Goal: Task Accomplishment & Management: Use online tool/utility

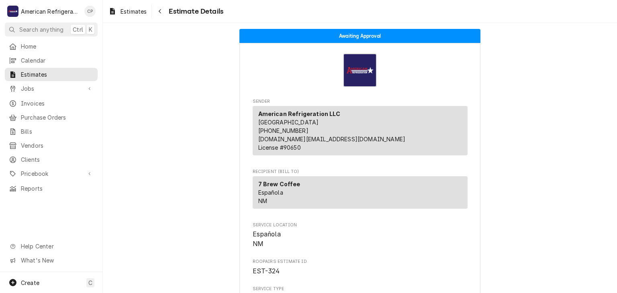
scroll to position [1501, 0]
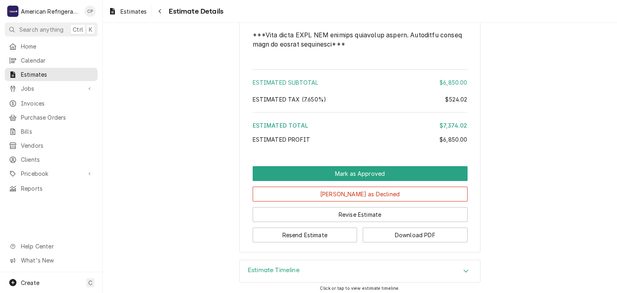
click at [65, 92] on link "Jobs" at bounding box center [51, 88] width 93 height 13
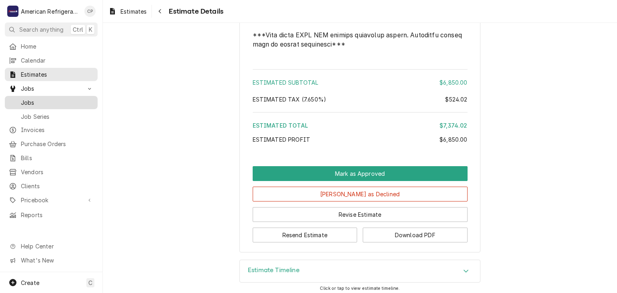
click at [63, 98] on span "Jobs" at bounding box center [57, 102] width 73 height 8
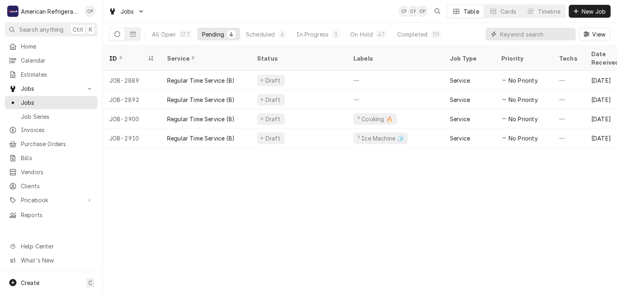
click at [503, 34] on input "Dynamic Content Wrapper" at bounding box center [535, 34] width 71 height 13
type input "pizza hut southern"
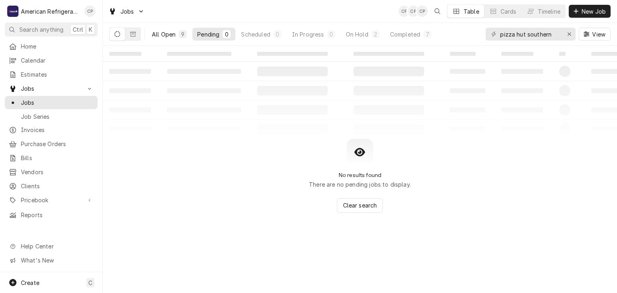
click at [167, 35] on div "All Open" at bounding box center [164, 34] width 24 height 8
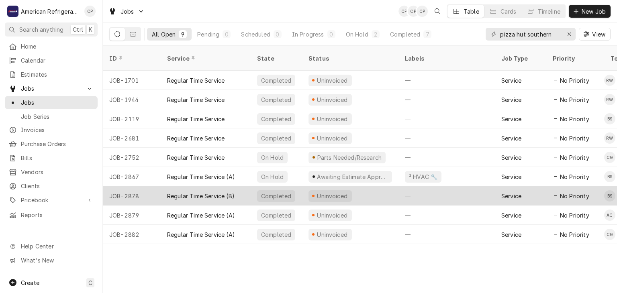
click at [370, 186] on div "Uninvoiced" at bounding box center [350, 195] width 96 height 19
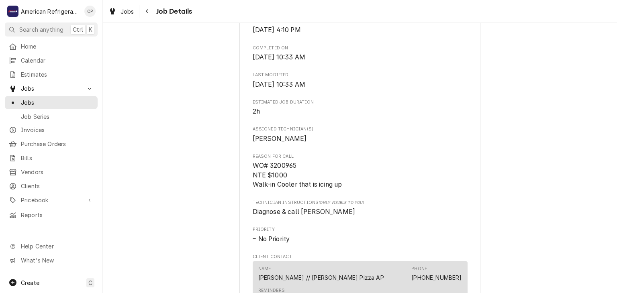
scroll to position [312, 0]
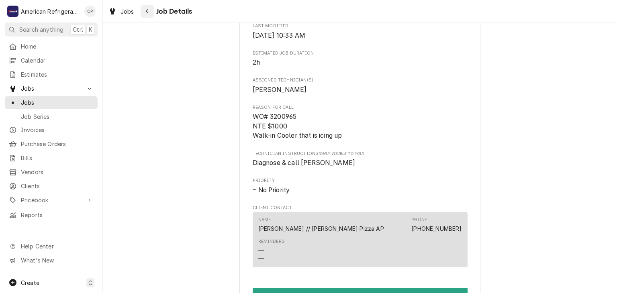
click at [151, 12] on button "Navigate back" at bounding box center [147, 11] width 13 height 13
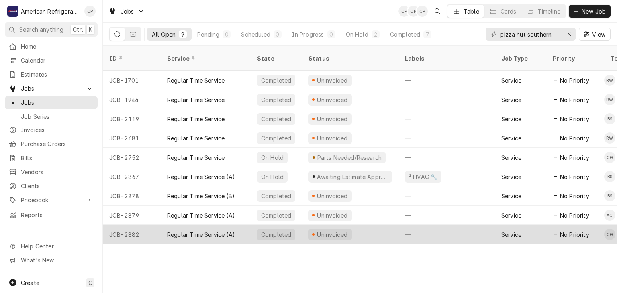
click at [185, 230] on div "Regular Time Service (A)" at bounding box center [201, 234] width 68 height 8
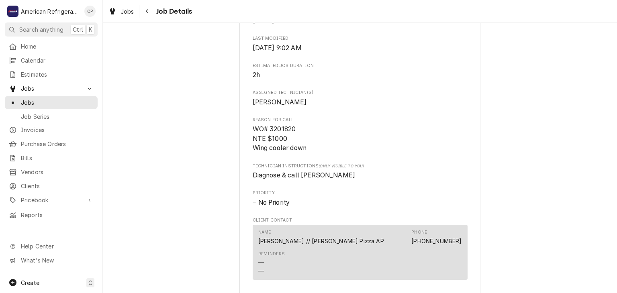
scroll to position [324, 0]
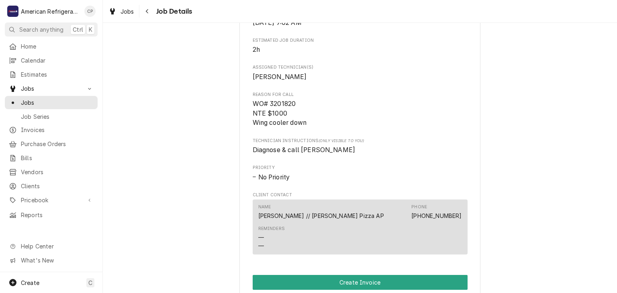
click at [200, 188] on div "Completed and Uninvoiced Pizza Hut Southern / 2608 Southern Blvd SE, Rio Rancho…" at bounding box center [360, 78] width 514 height 743
click at [146, 11] on icon "Navigate back" at bounding box center [147, 11] width 2 height 4
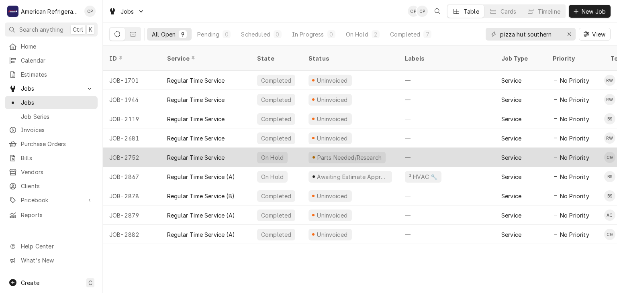
click at [221, 155] on div "Regular Time Service" at bounding box center [206, 157] width 90 height 19
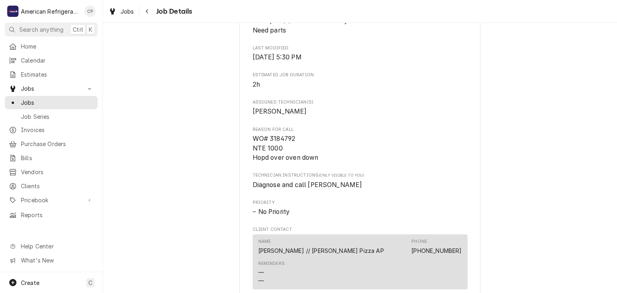
scroll to position [354, 0]
click at [287, 148] on span "WO# 3184792 NTE 1000 Hopd over oven down" at bounding box center [285, 147] width 66 height 26
copy span "3184792"
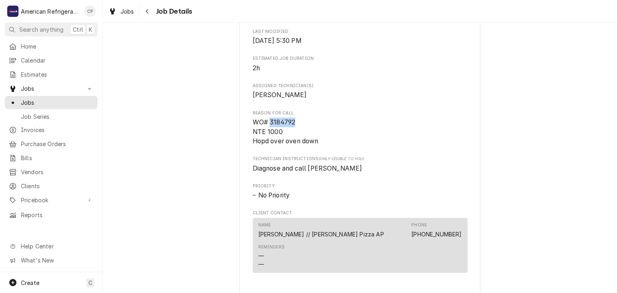
scroll to position [368, 0]
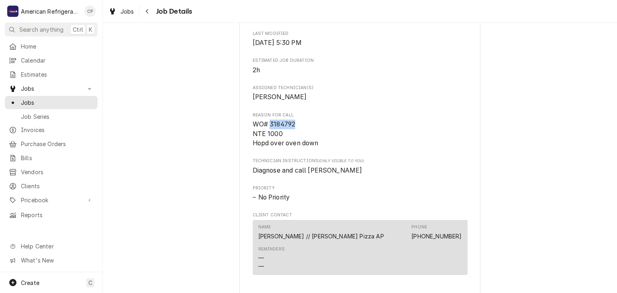
click at [203, 88] on div "Parts Needed/Research Pizza Hut Southern / 2608 Southern Blvd SE, Rio Rancho, N…" at bounding box center [360, 67] width 514 height 807
click at [150, 14] on div "Navigate back" at bounding box center [147, 11] width 8 height 8
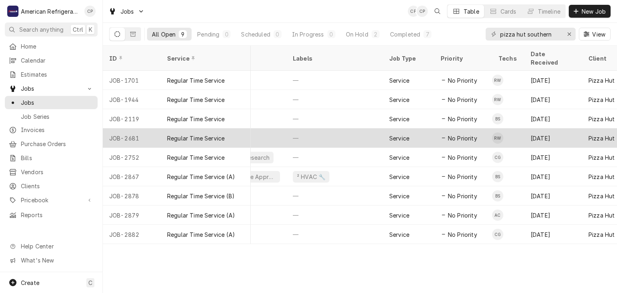
scroll to position [0, 120]
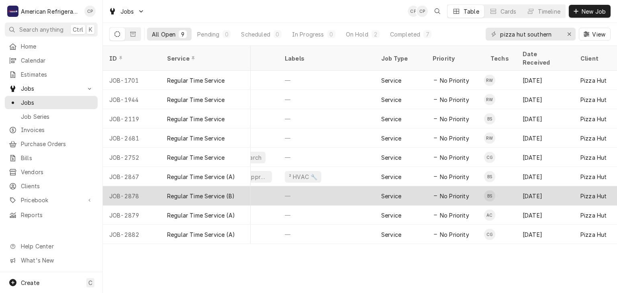
click at [193, 190] on div "Regular Time Service (B)" at bounding box center [206, 195] width 90 height 19
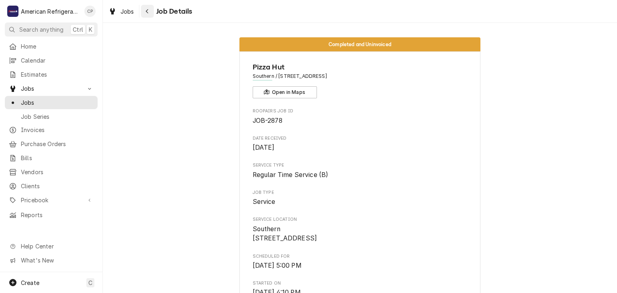
click at [149, 12] on div "Navigate back" at bounding box center [147, 11] width 8 height 8
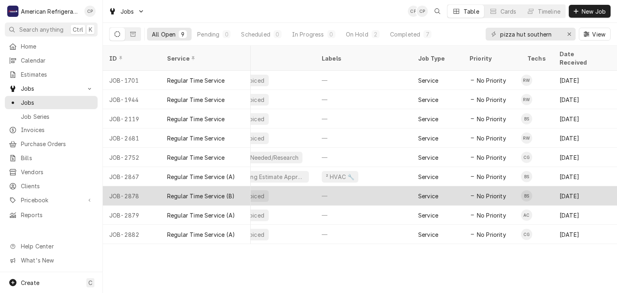
scroll to position [0, 92]
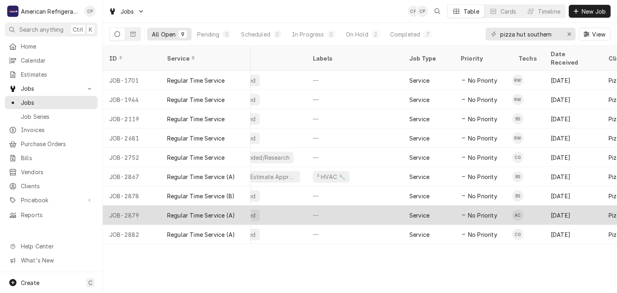
click at [214, 211] on div "Regular Time Service (A)" at bounding box center [201, 215] width 68 height 8
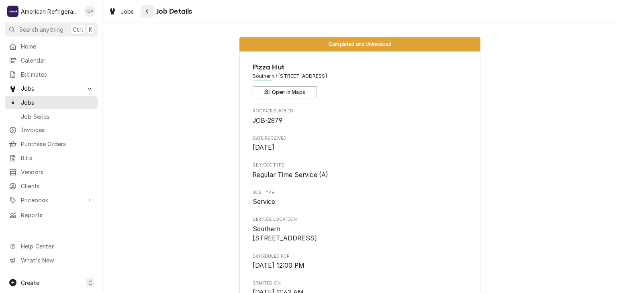
click at [146, 16] on button "Navigate back" at bounding box center [147, 11] width 13 height 13
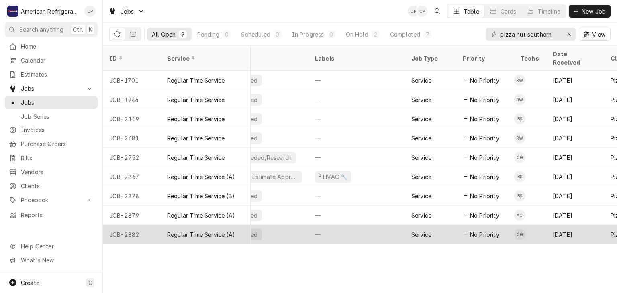
scroll to position [0, 97]
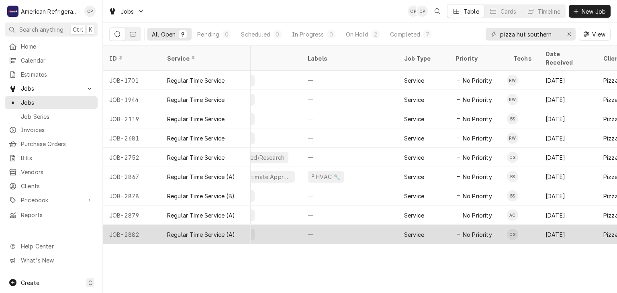
click at [208, 230] on div "Regular Time Service (A)" at bounding box center [201, 234] width 68 height 8
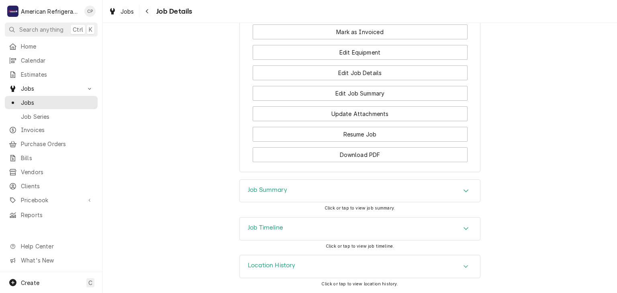
scroll to position [603, 0]
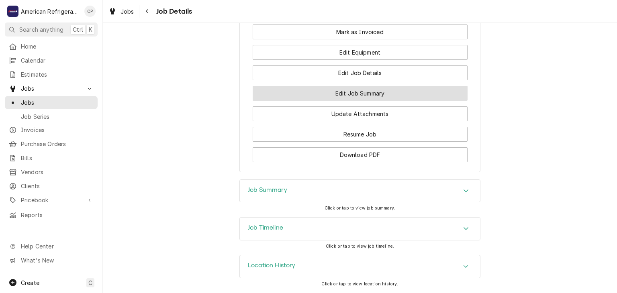
click at [318, 91] on button "Edit Job Summary" at bounding box center [359, 93] width 215 height 15
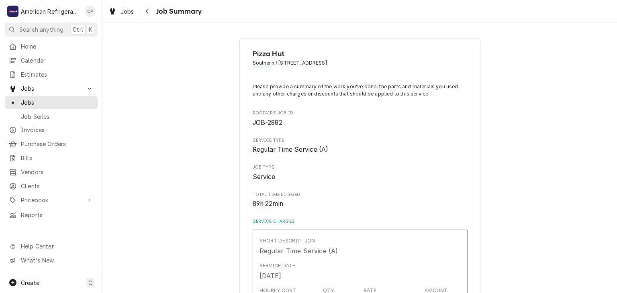
type textarea "x"
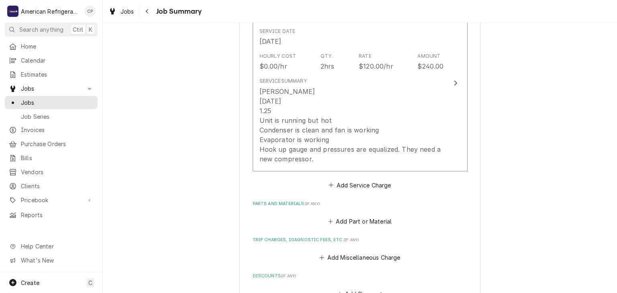
scroll to position [235, 0]
click at [153, 15] on button "Navigate back" at bounding box center [147, 11] width 13 height 13
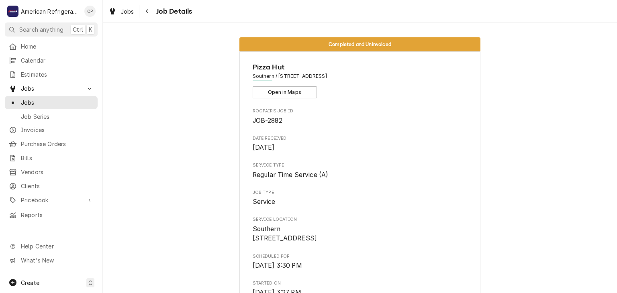
click at [153, 15] on button "Navigate back" at bounding box center [147, 11] width 13 height 13
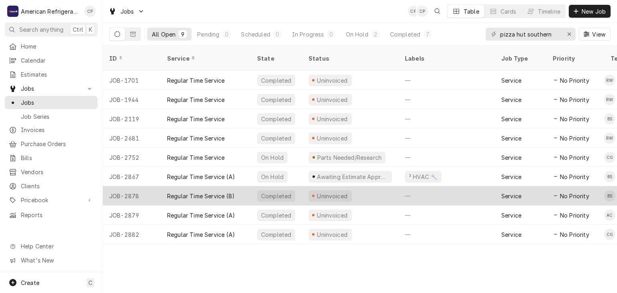
click at [207, 192] on div "Regular Time Service (B)" at bounding box center [200, 196] width 67 height 8
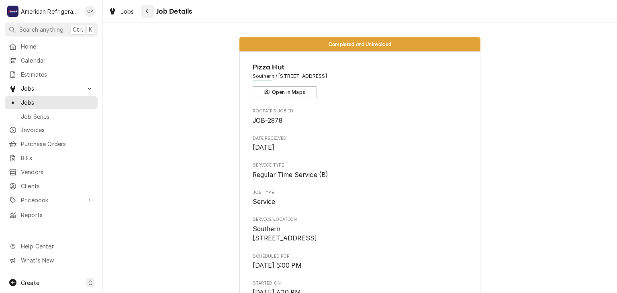
click at [153, 16] on button "Navigate back" at bounding box center [147, 11] width 13 height 13
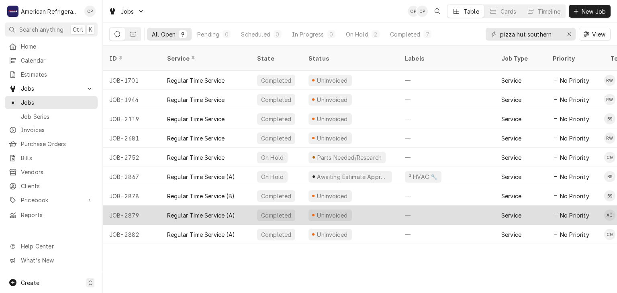
click at [181, 211] on div "Regular Time Service (A)" at bounding box center [201, 215] width 68 height 8
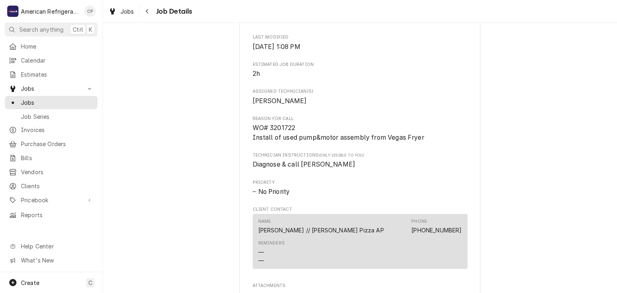
scroll to position [302, 0]
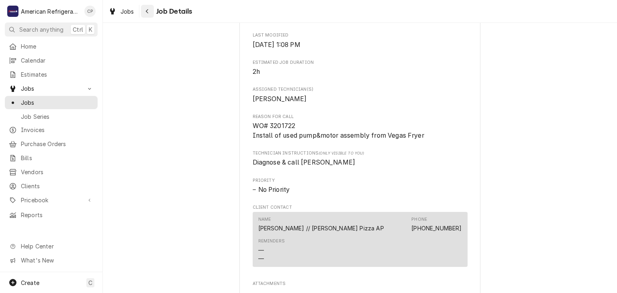
click at [149, 15] on div "Navigate back" at bounding box center [147, 11] width 8 height 8
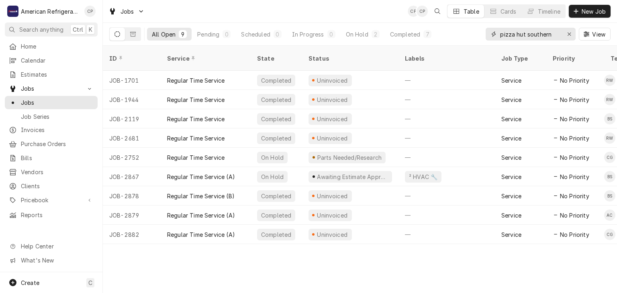
click at [542, 35] on input "pizza hut southern" at bounding box center [530, 34] width 60 height 13
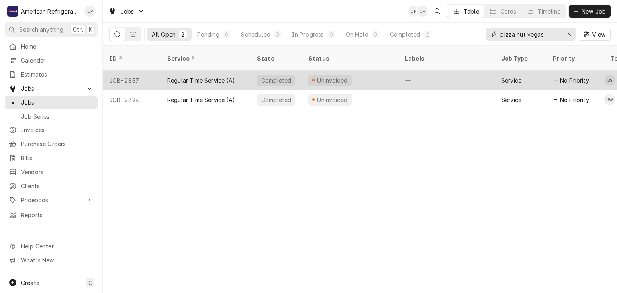
type input "pizza hut vegas"
click at [227, 76] on div "Regular Time Service (A)" at bounding box center [206, 80] width 90 height 19
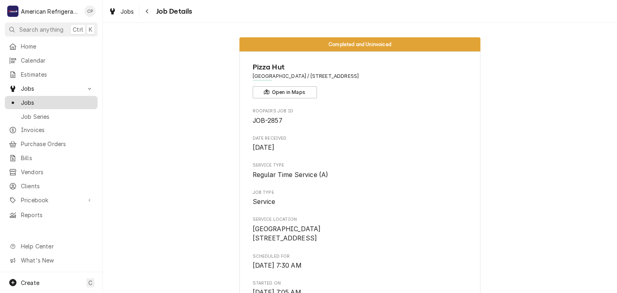
click at [69, 98] on span "Jobs" at bounding box center [57, 102] width 73 height 8
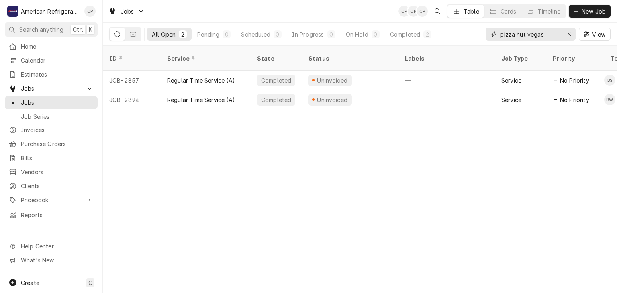
click at [532, 37] on input "pizza hut vegas" at bounding box center [530, 34] width 60 height 13
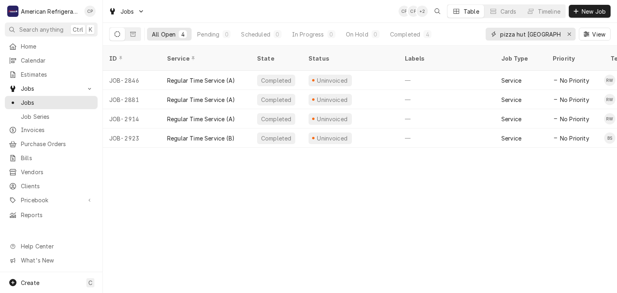
type input "pizza hut [GEOGRAPHIC_DATA]"
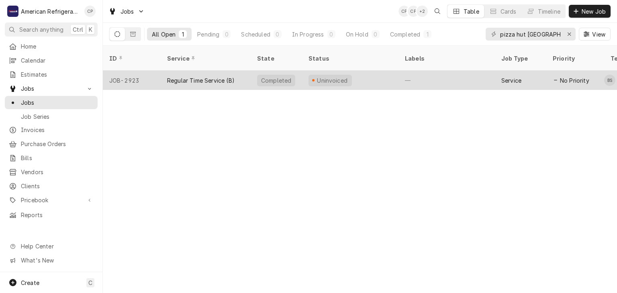
click at [210, 76] on div "Regular Time Service (B)" at bounding box center [200, 80] width 67 height 8
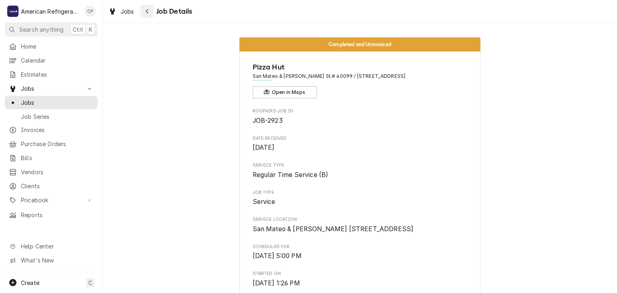
click at [147, 14] on icon "Navigate back" at bounding box center [147, 11] width 4 height 6
